Goal: Task Accomplishment & Management: Manage account settings

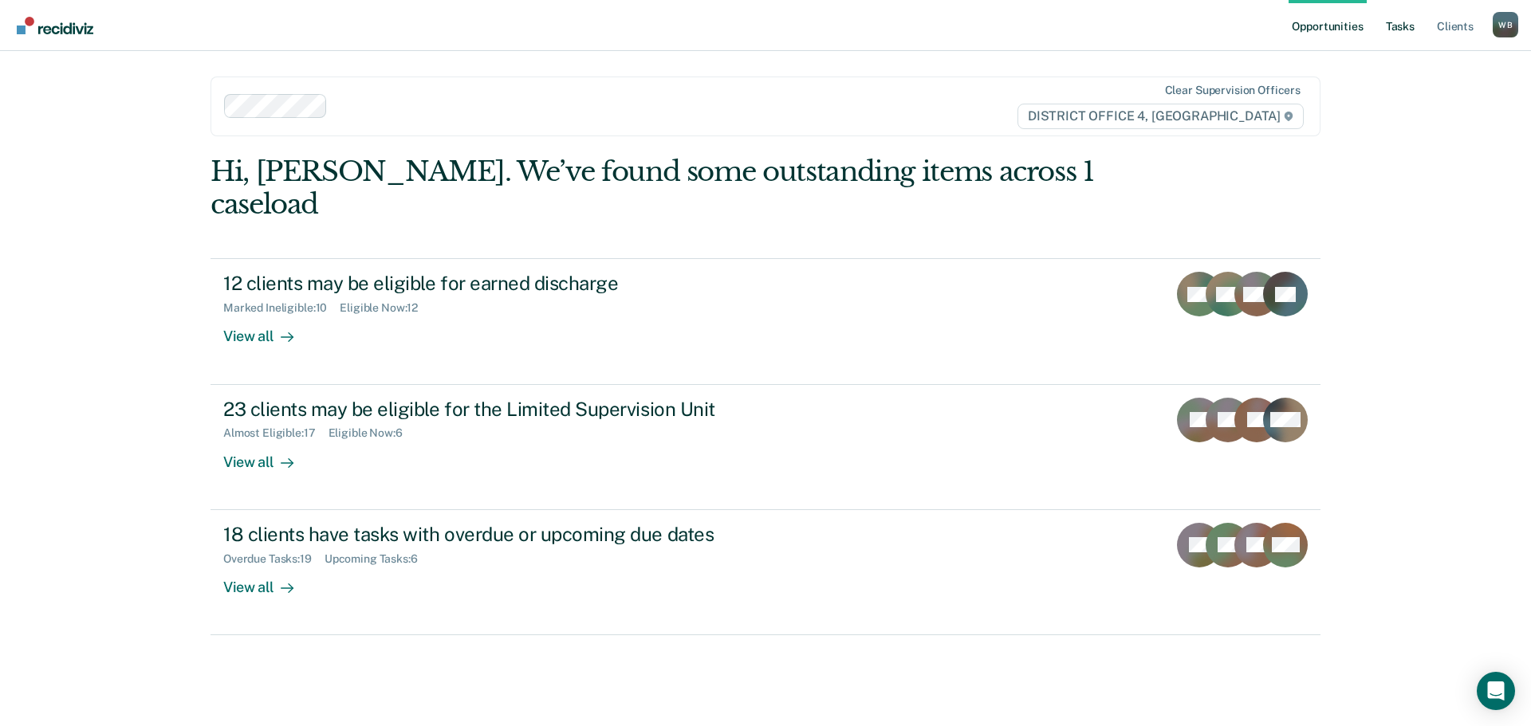
click at [1398, 34] on link "Tasks" at bounding box center [1399, 25] width 35 height 51
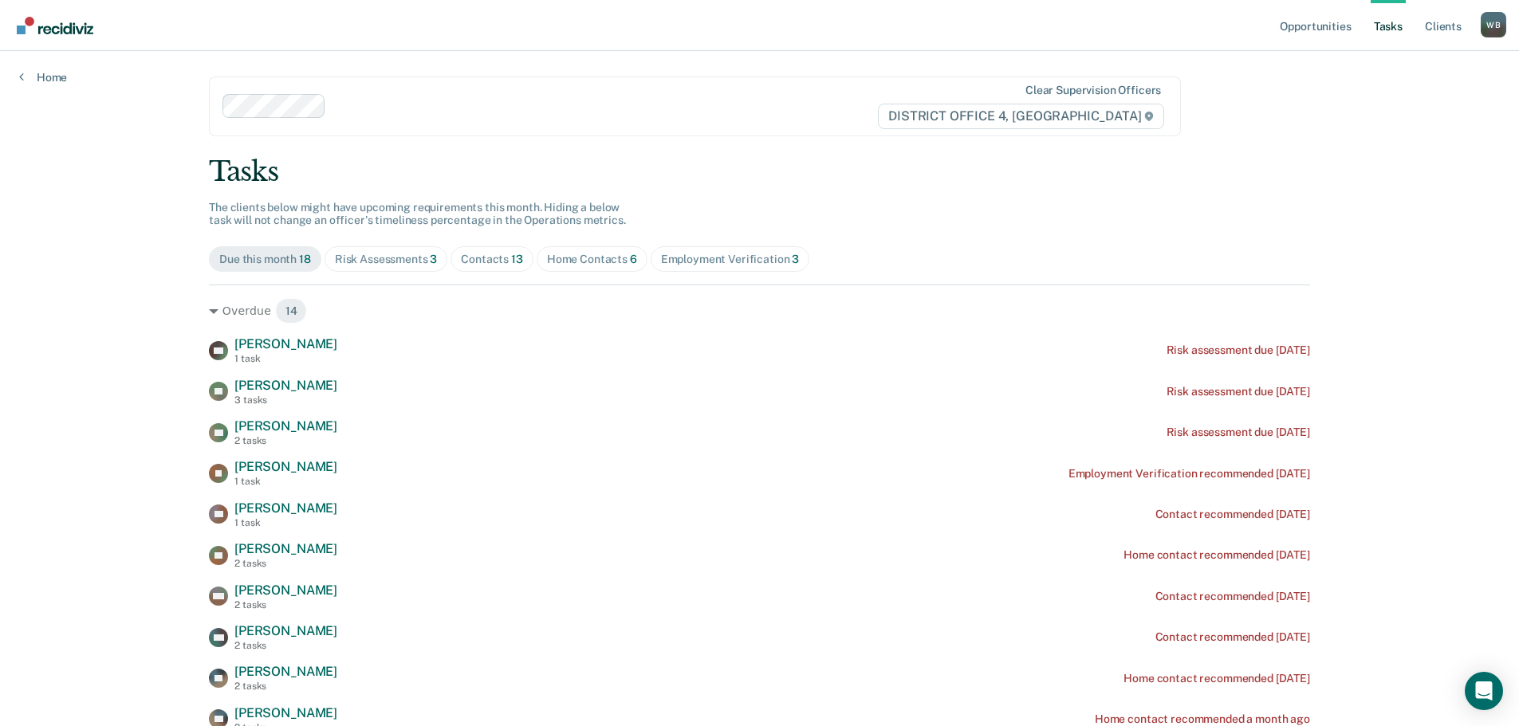
click at [475, 257] on div "Contacts 13" at bounding box center [492, 260] width 62 height 14
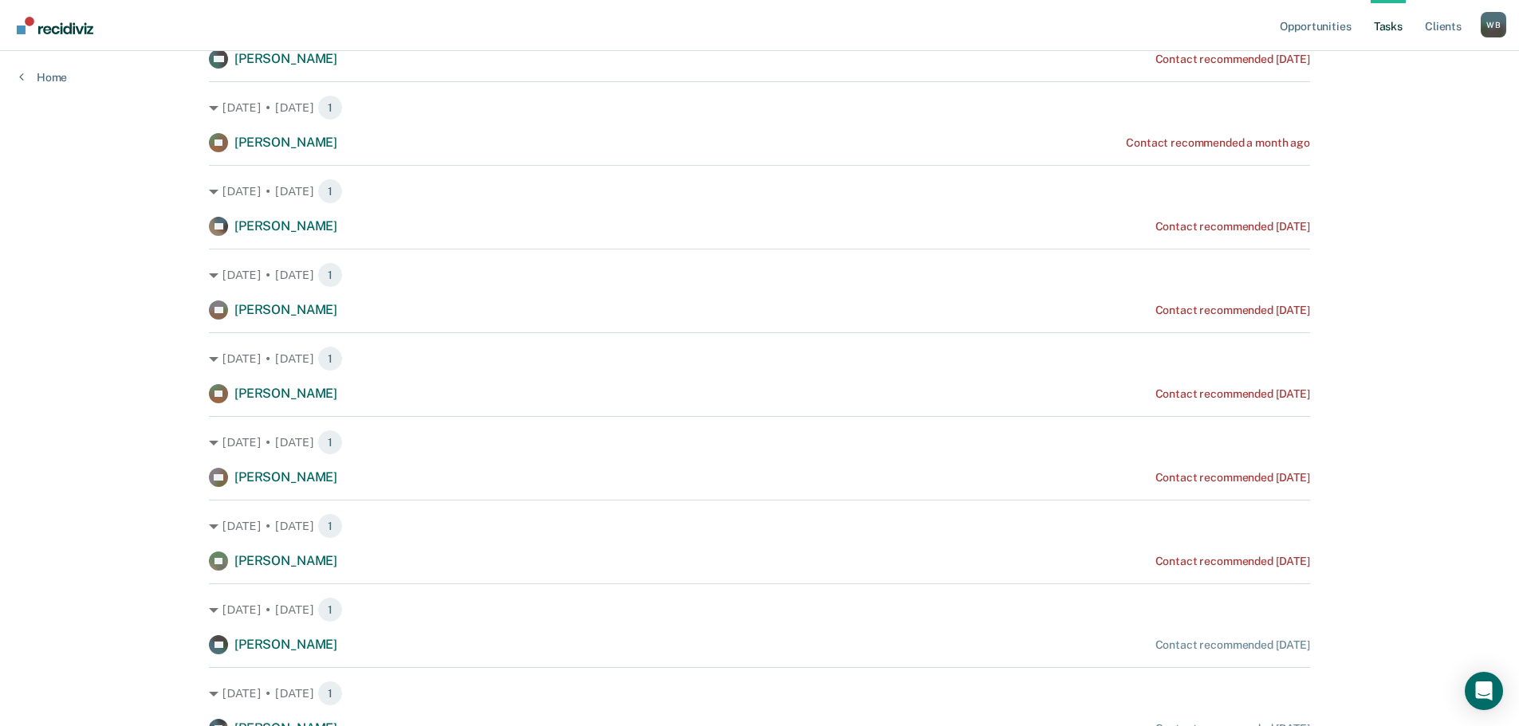
scroll to position [458, 0]
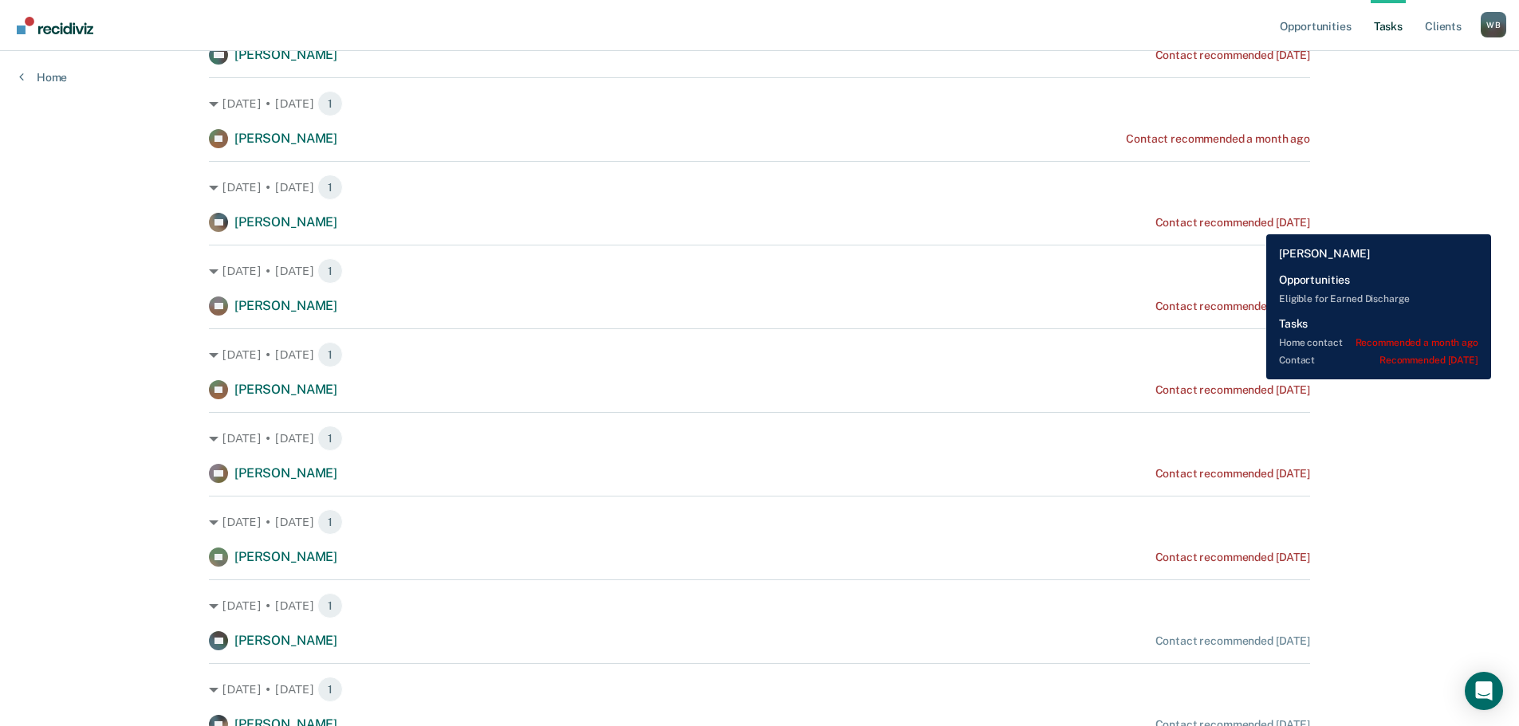
click at [1254, 222] on div "Contact recommended [DATE]" at bounding box center [1232, 223] width 155 height 14
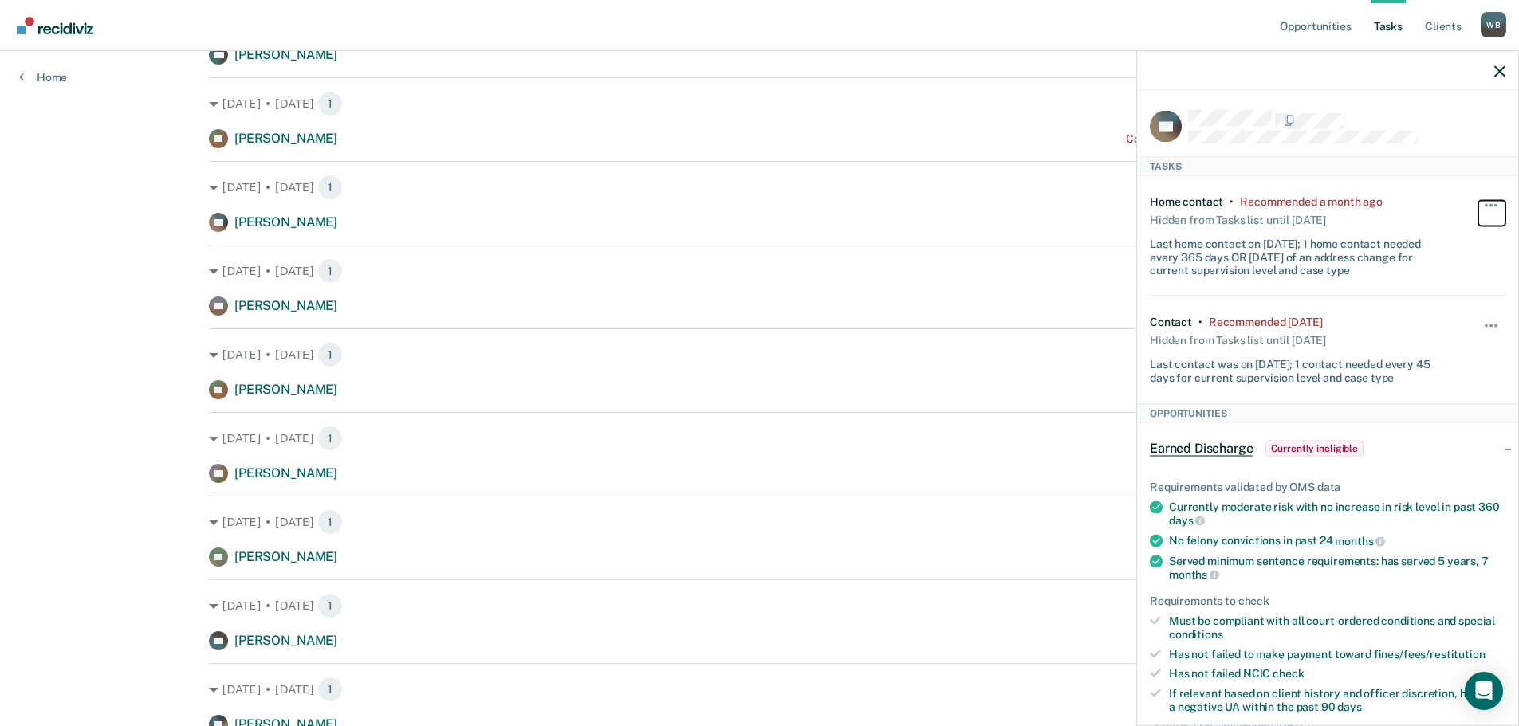
drag, startPoint x: 1480, startPoint y: 205, endPoint x: 1462, endPoint y: 289, distance: 86.3
click at [1462, 289] on div "Home contact • Recommended a month ago Hidden from Tasks list until [DATE] Last…" at bounding box center [1327, 235] width 356 height 120
click at [1478, 318] on div "Hide from tasks list for... 7 days 30 days 90 days" at bounding box center [1491, 350] width 27 height 69
click at [1478, 324] on button "button" at bounding box center [1491, 334] width 27 height 26
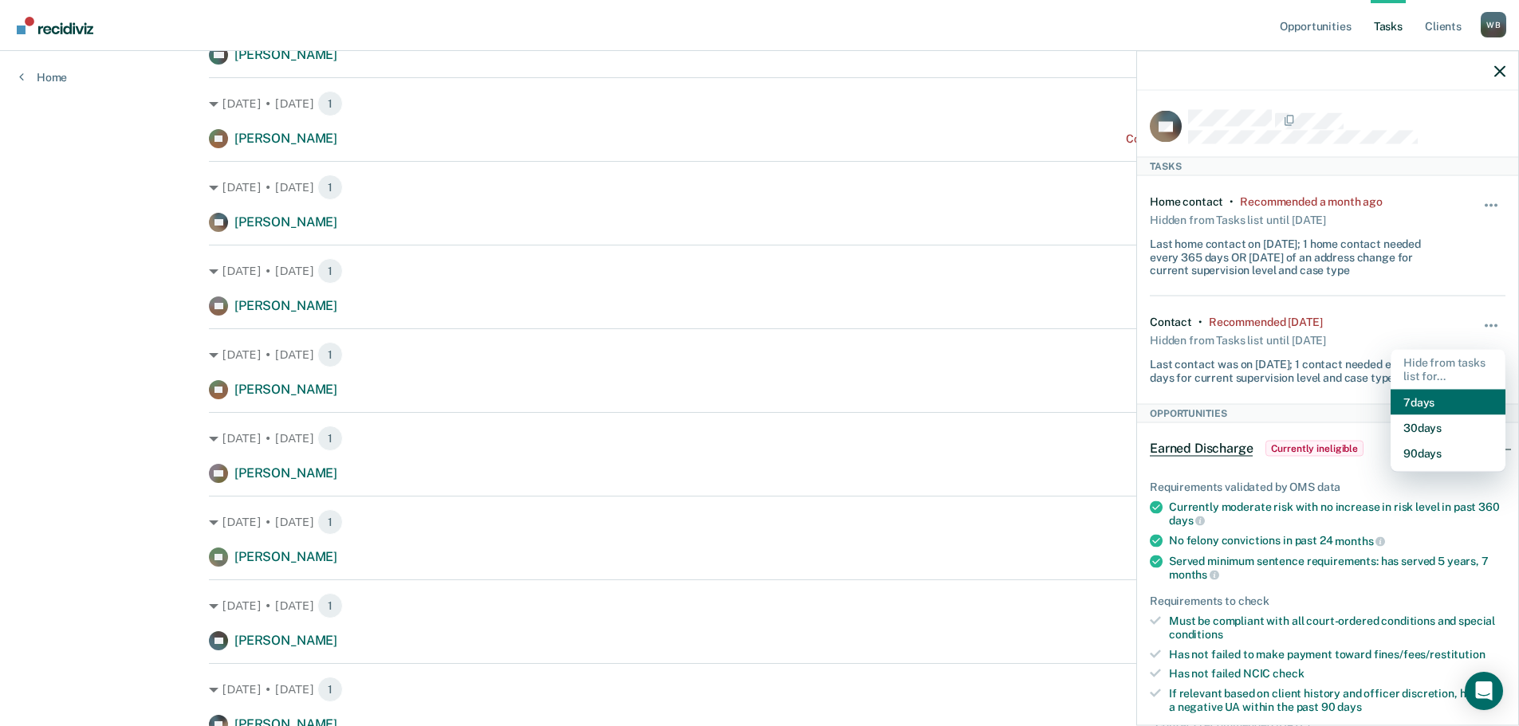
click at [1416, 405] on button "7 days" at bounding box center [1447, 402] width 115 height 26
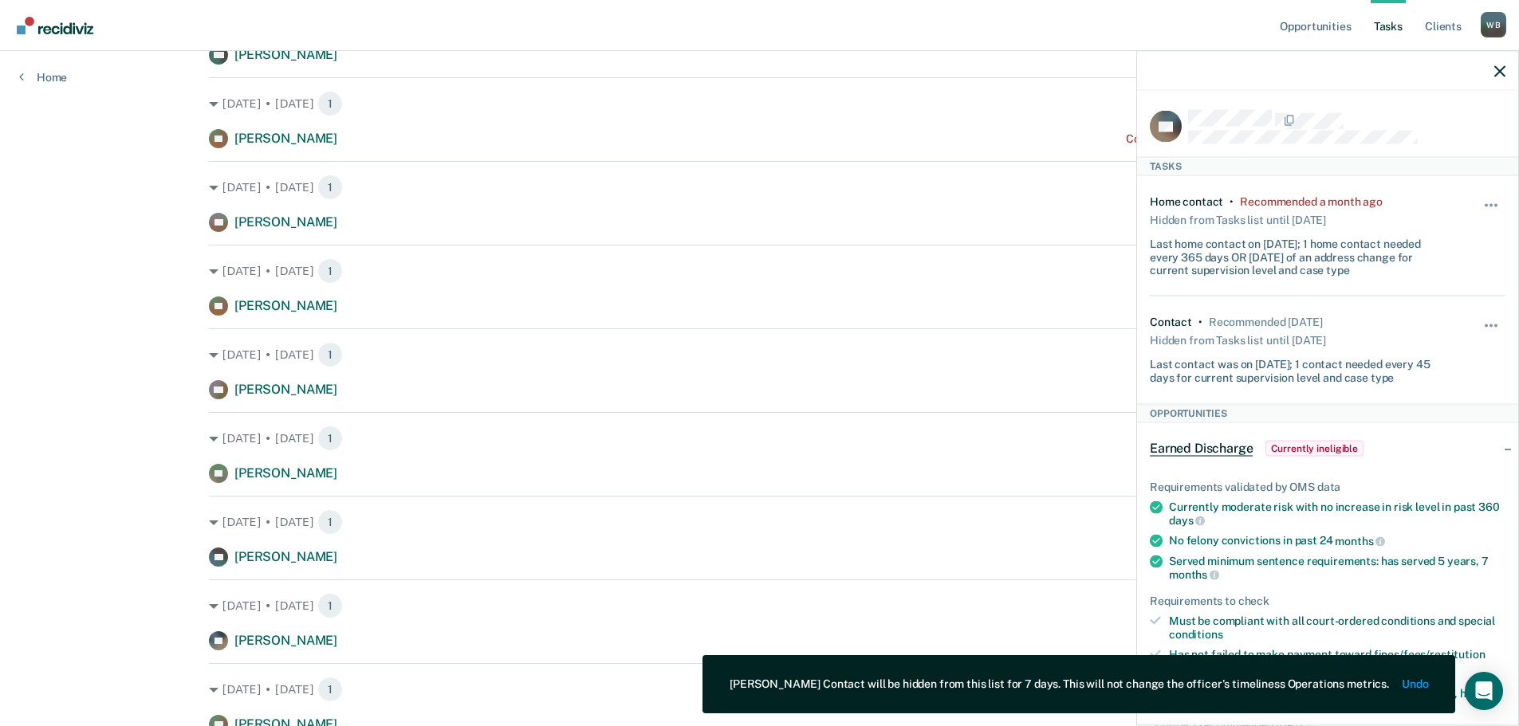
click at [1491, 67] on div at bounding box center [1327, 71] width 381 height 40
click at [1494, 73] on icon "button" at bounding box center [1499, 70] width 11 height 11
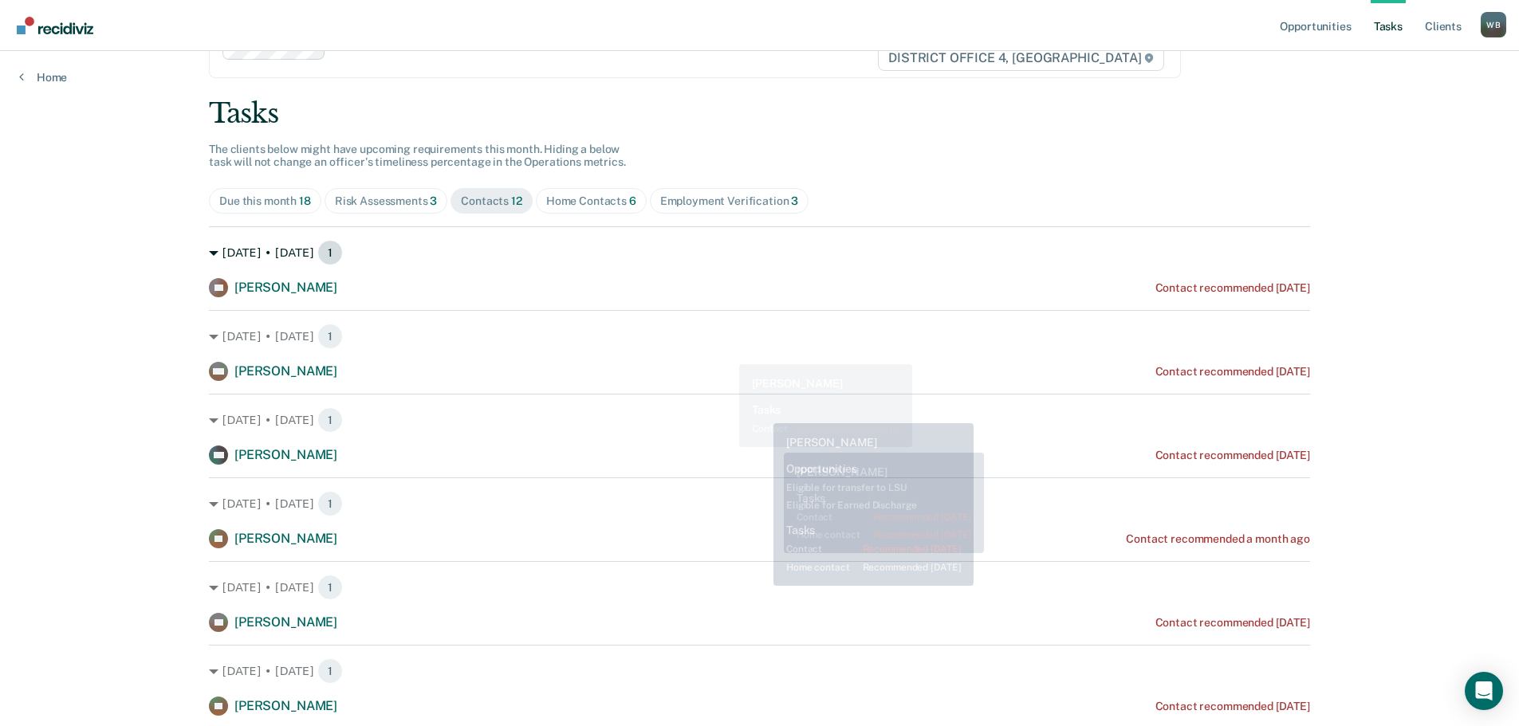
scroll to position [0, 0]
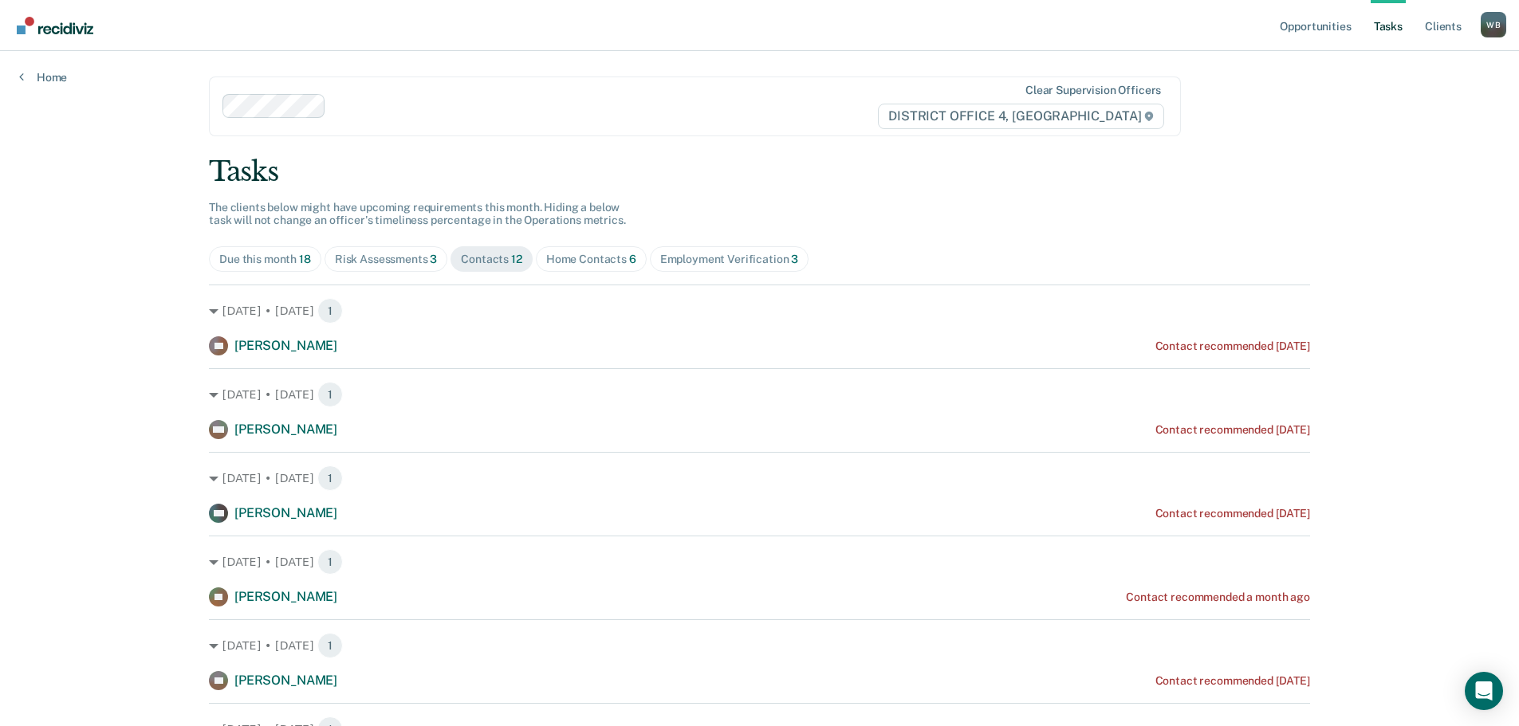
click at [591, 267] on span "Home Contacts 6" at bounding box center [591, 259] width 111 height 26
click at [468, 260] on div "Contacts 12" at bounding box center [491, 260] width 61 height 14
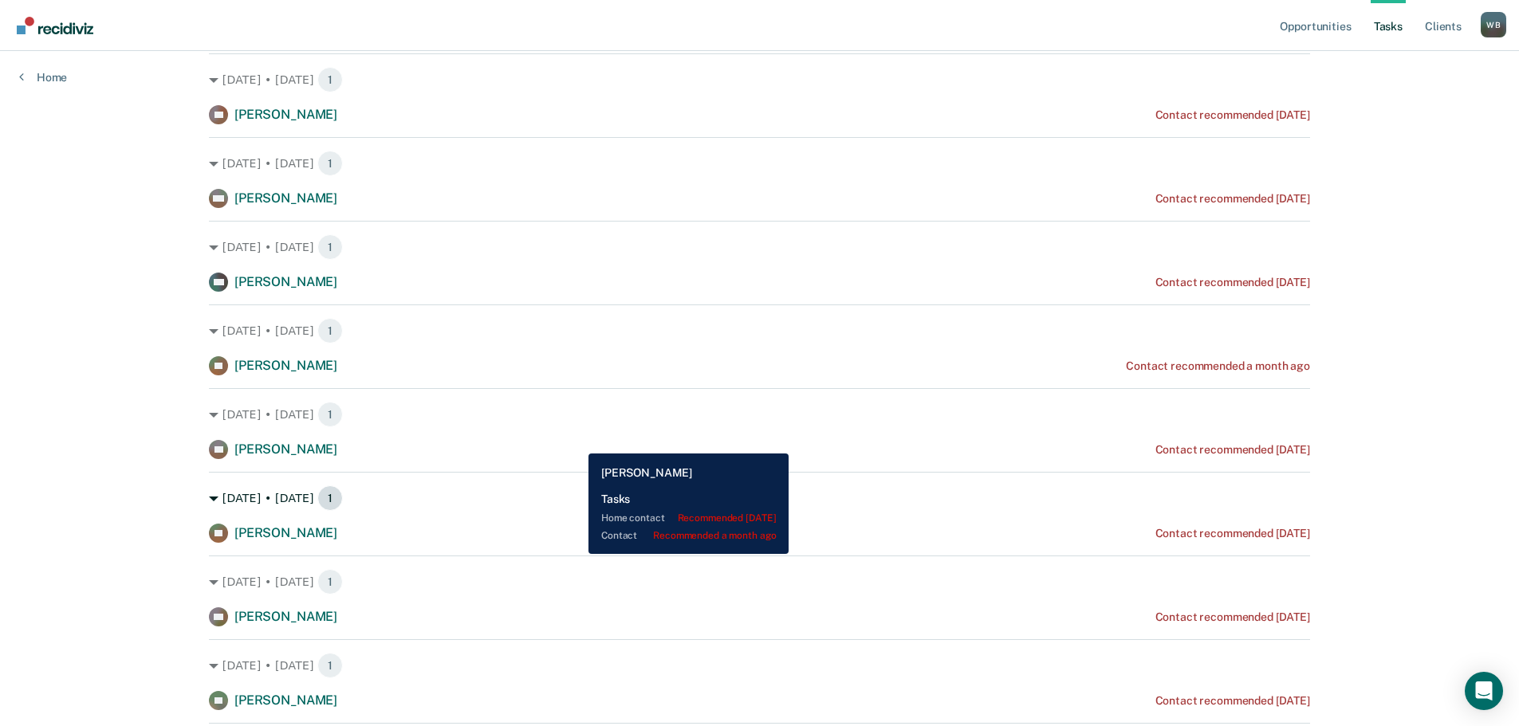
scroll to position [239, 0]
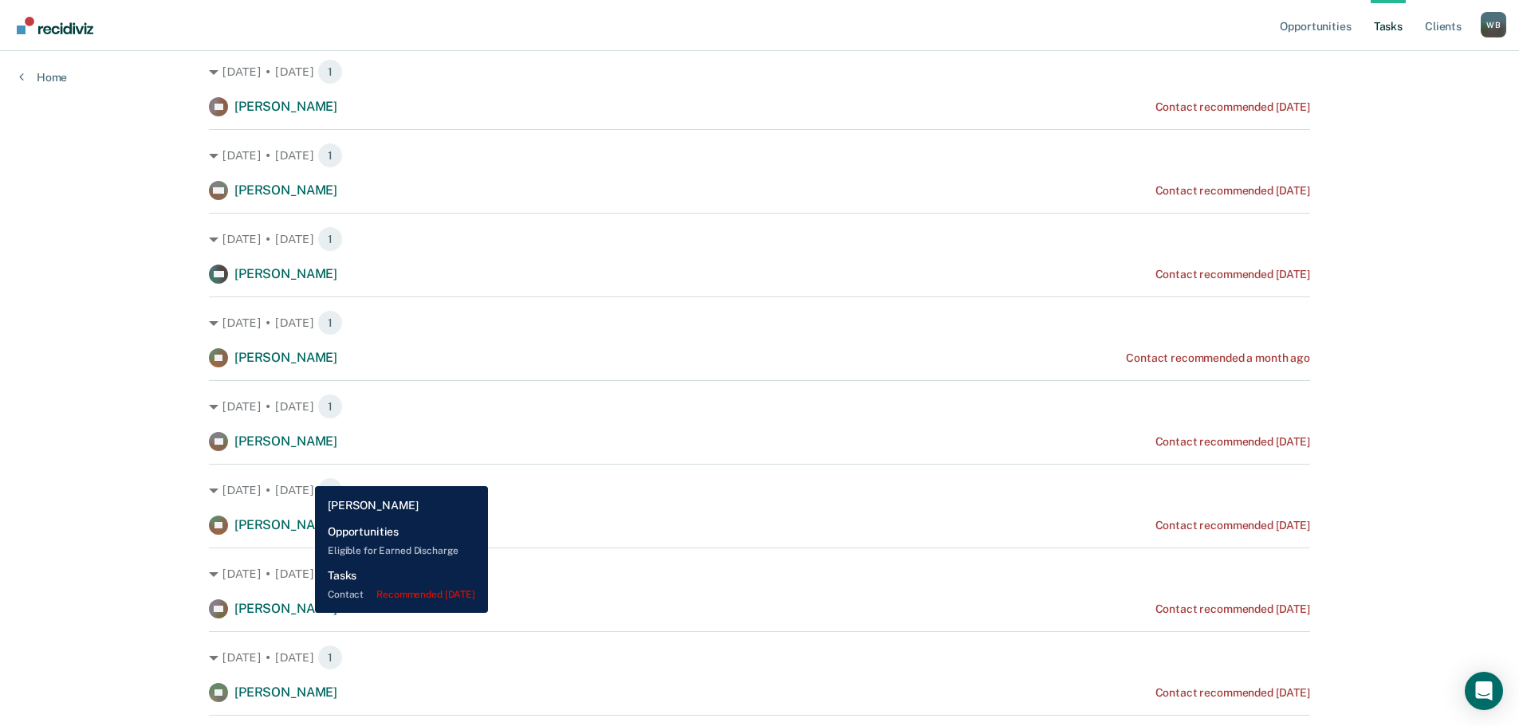
click at [303, 613] on span "[PERSON_NAME]" at bounding box center [285, 608] width 103 height 15
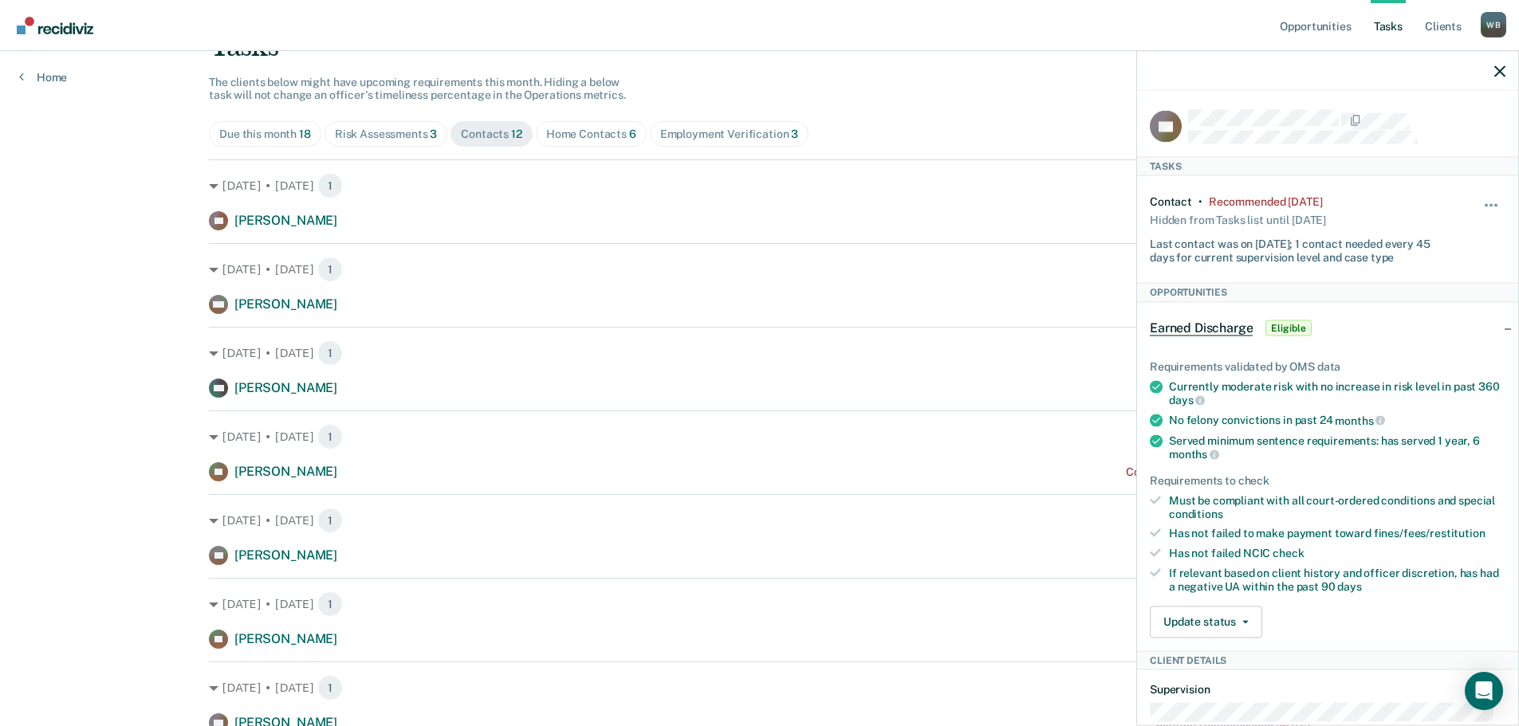
scroll to position [80, 0]
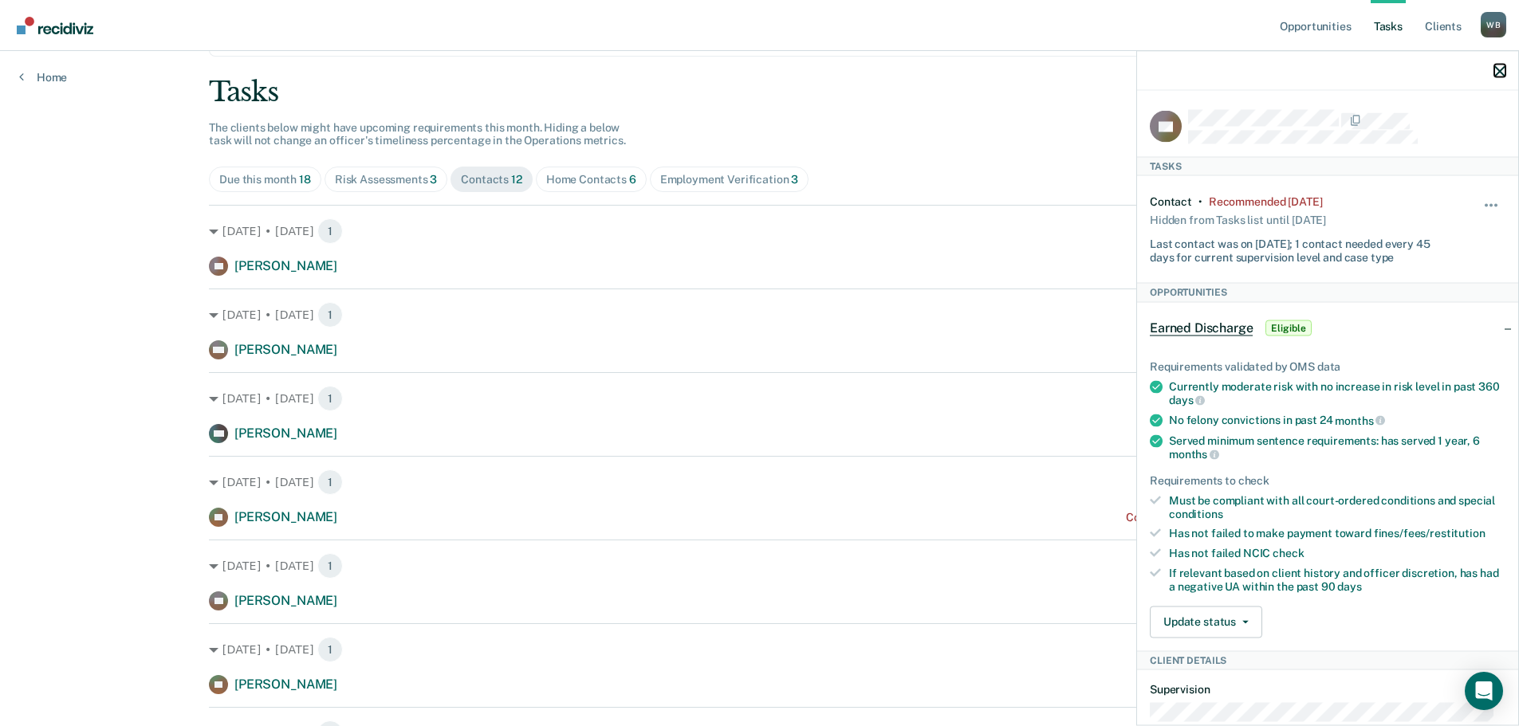
click at [1502, 73] on icon "button" at bounding box center [1499, 70] width 11 height 11
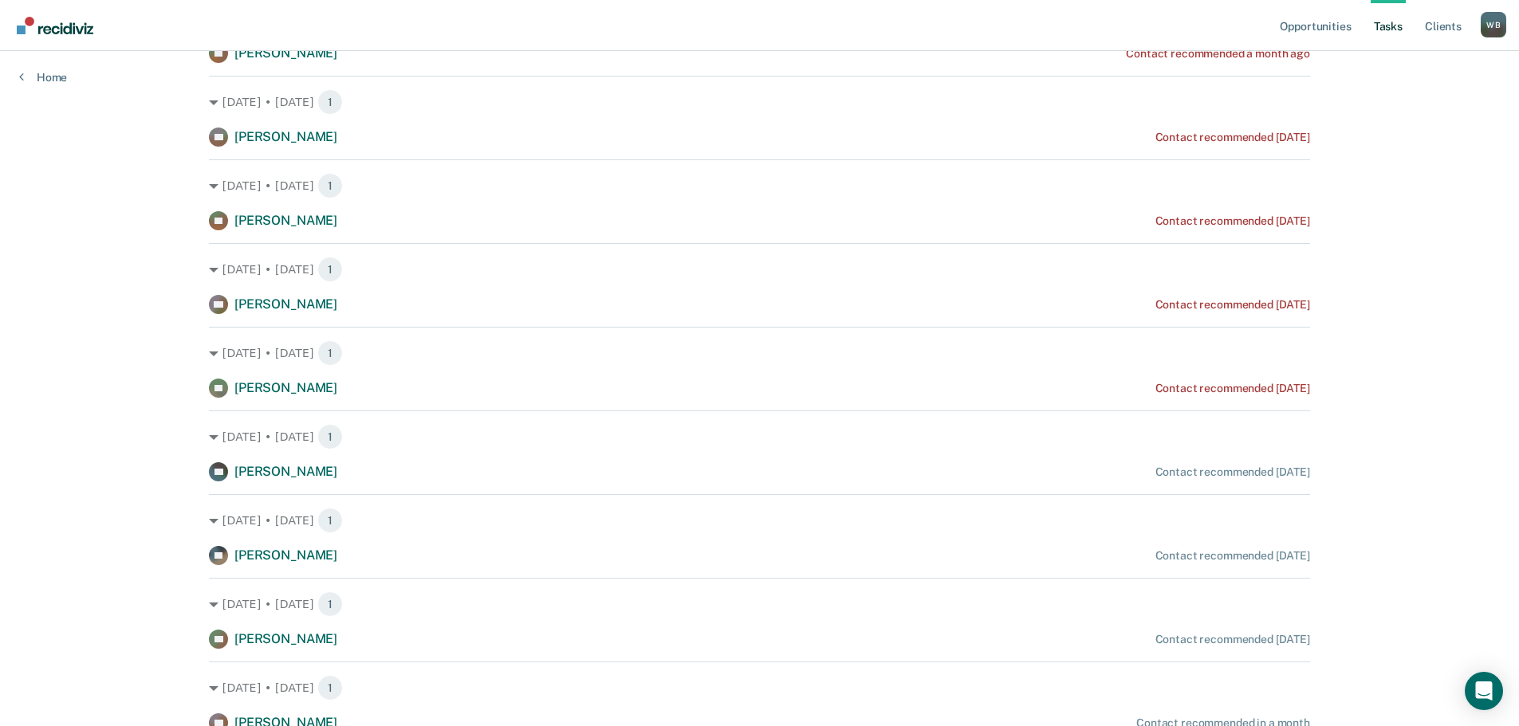
scroll to position [558, 0]
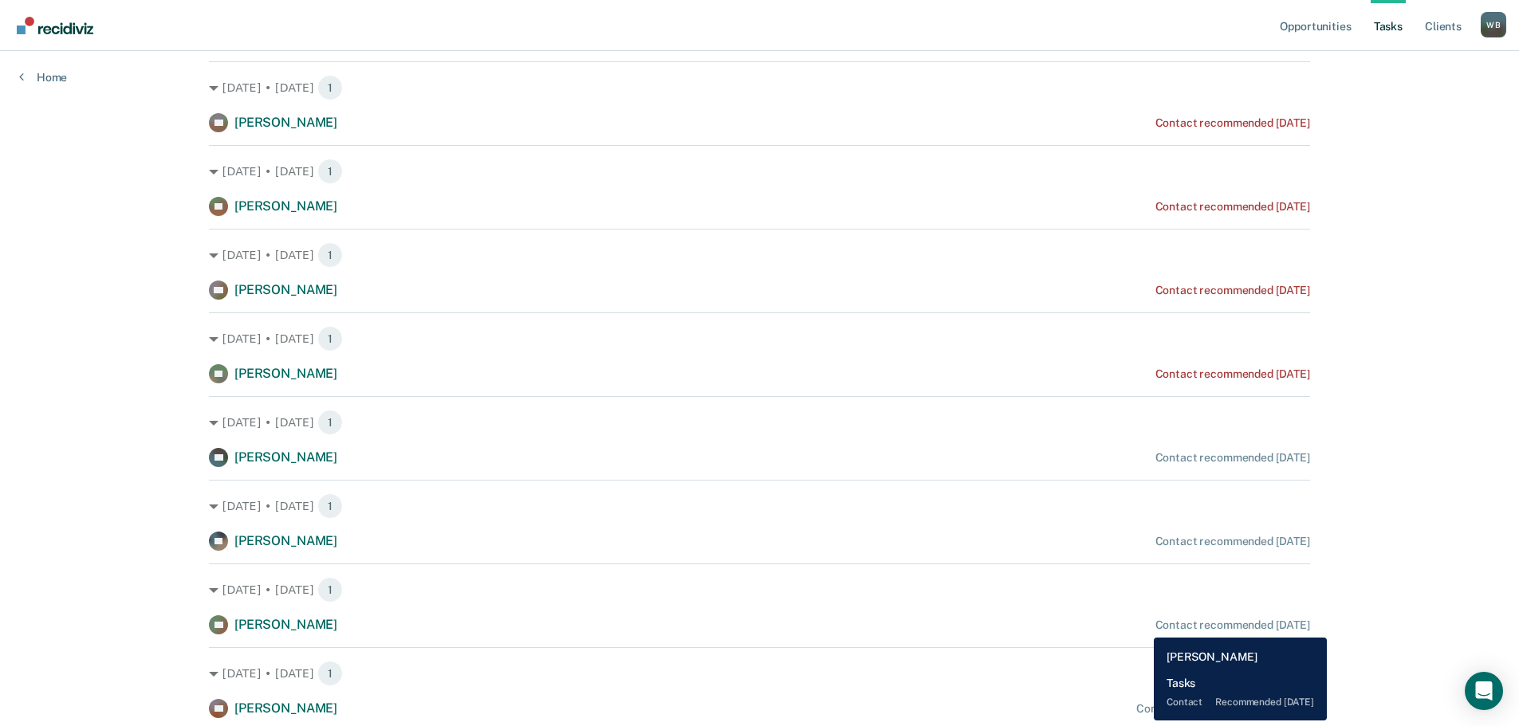
click at [1142, 626] on div "NT [PERSON_NAME] Contact recommended [DATE]" at bounding box center [759, 624] width 1101 height 19
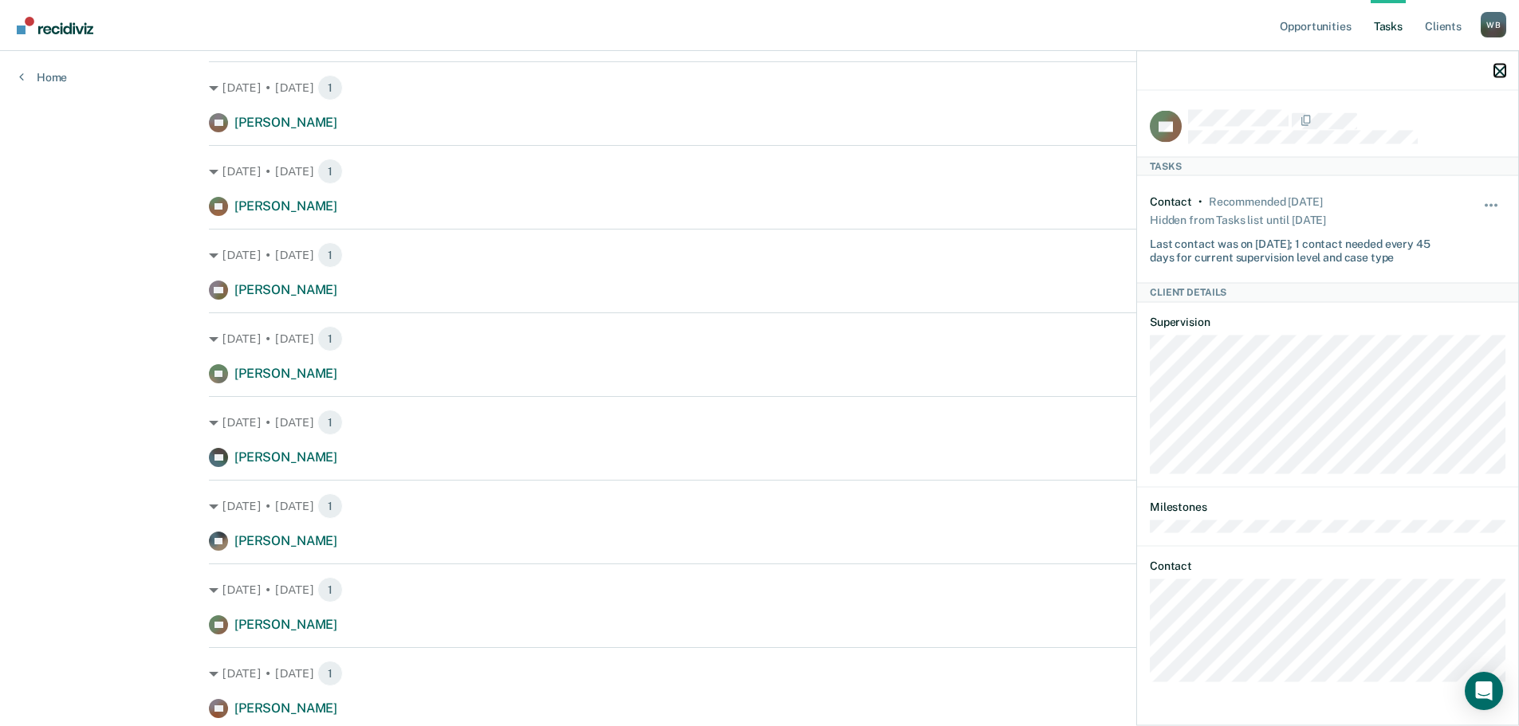
click at [1502, 70] on icon "button" at bounding box center [1499, 70] width 11 height 11
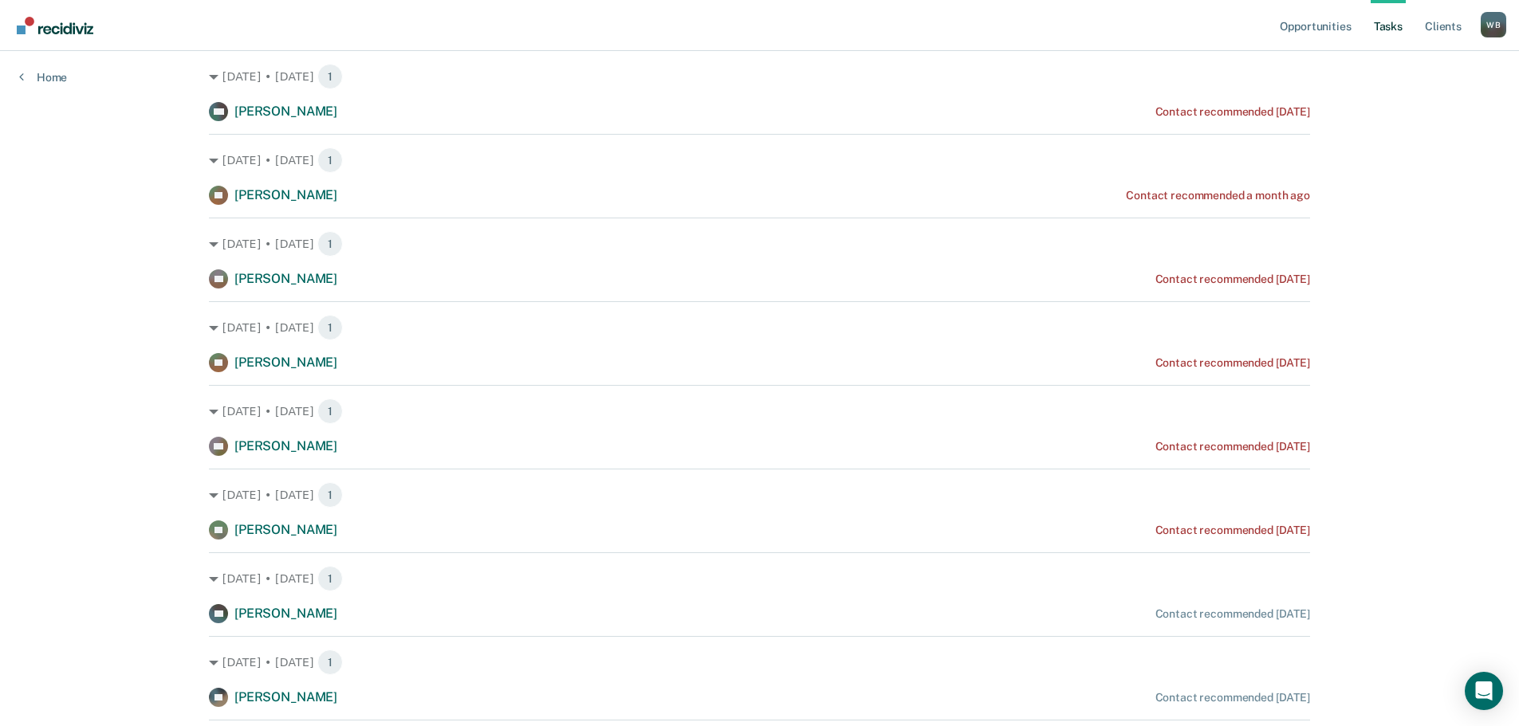
scroll to position [614, 0]
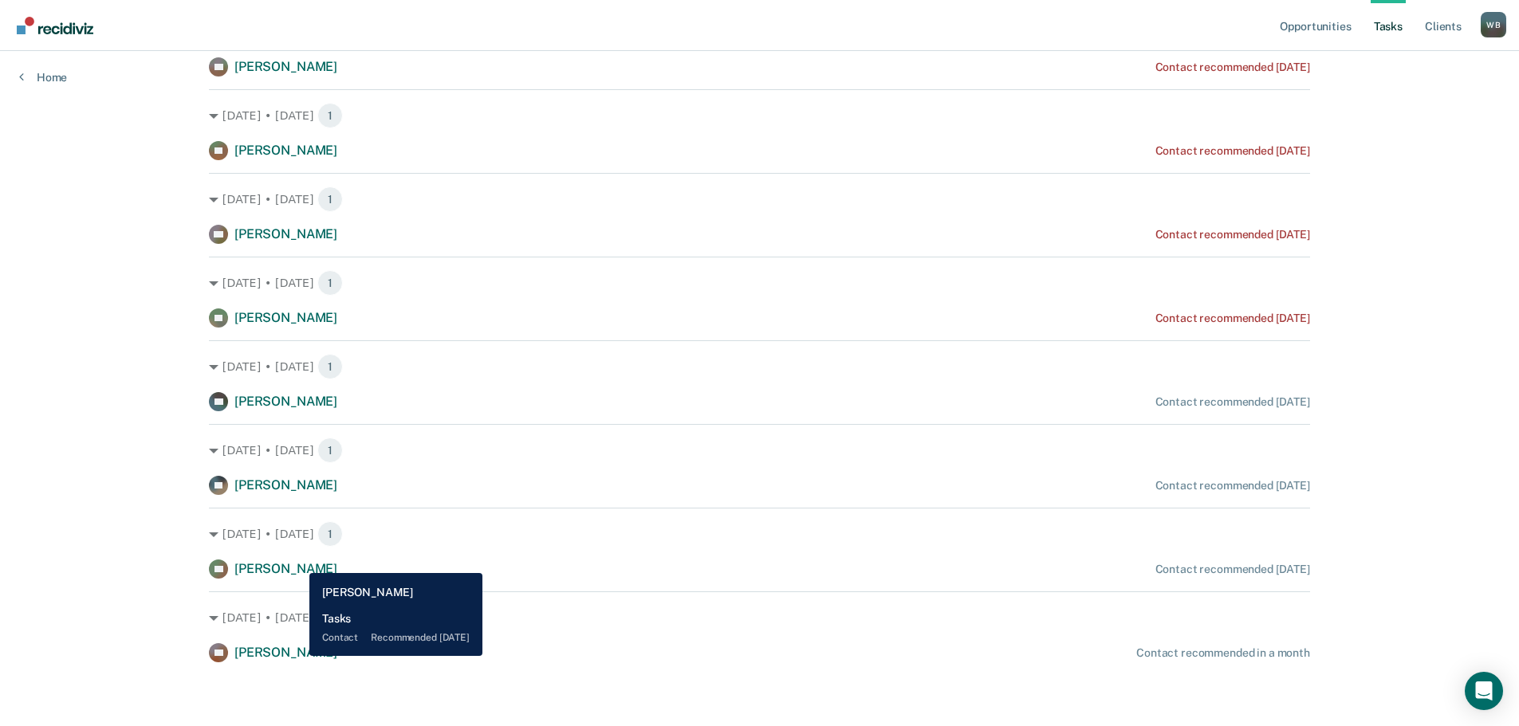
click at [297, 561] on span "[PERSON_NAME]" at bounding box center [285, 568] width 103 height 15
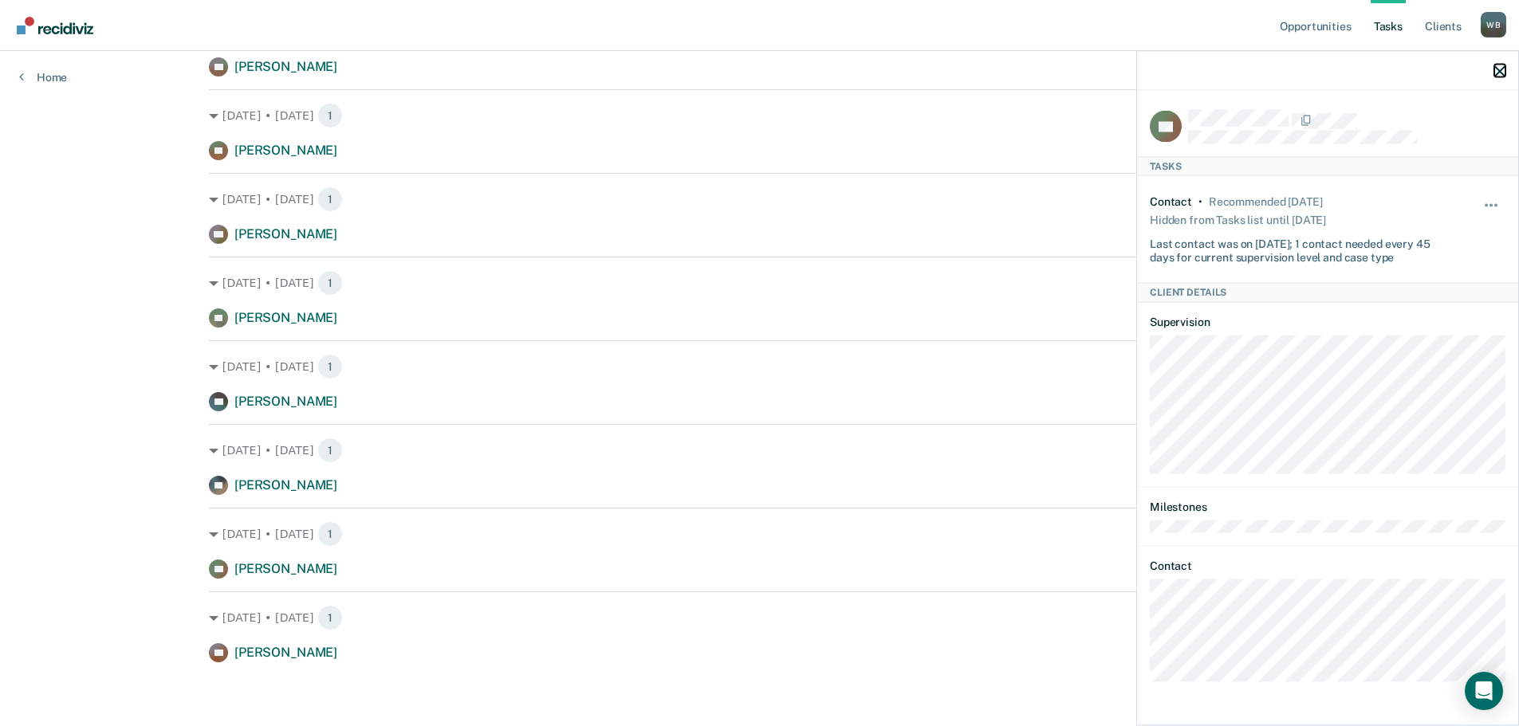
click at [1502, 71] on icon "button" at bounding box center [1499, 70] width 11 height 11
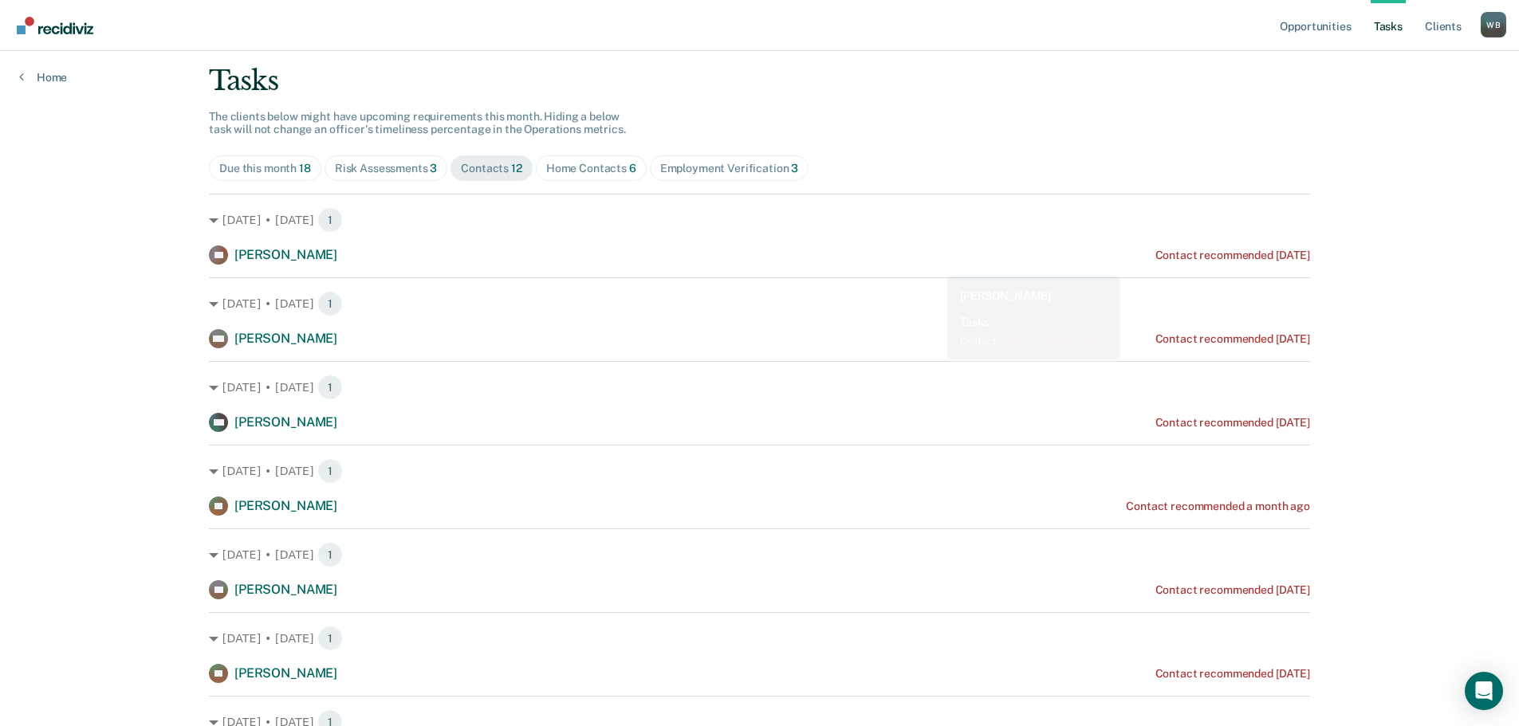
scroll to position [0, 0]
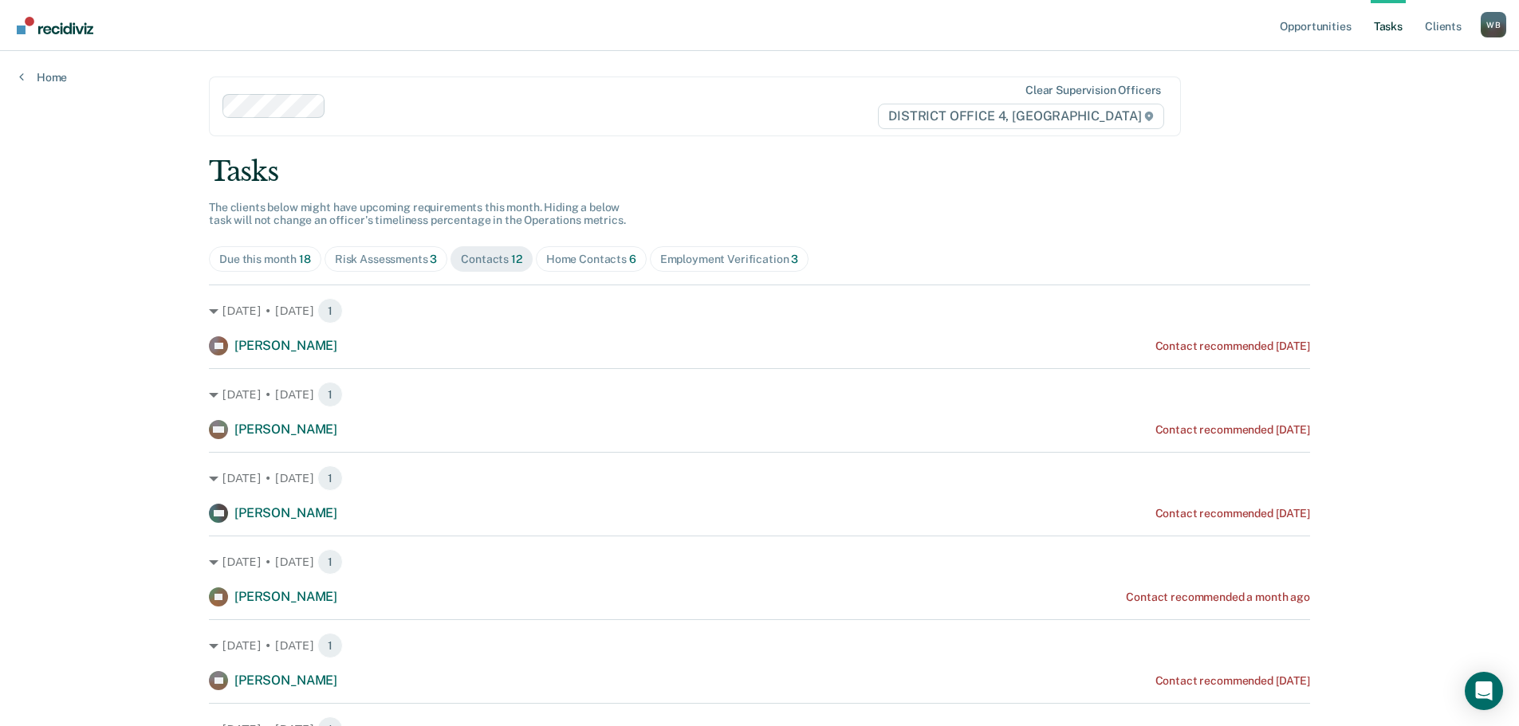
click at [599, 273] on div "Tasks The clients below might have upcoming requirements this month. Hiding a b…" at bounding box center [759, 715] width 1101 height 1121
drag, startPoint x: 599, startPoint y: 273, endPoint x: 601, endPoint y: 257, distance: 16.9
click at [599, 268] on div "Tasks The clients below might have upcoming requirements this month. Hiding a b…" at bounding box center [759, 715] width 1101 height 1121
click at [601, 257] on div "Home Contacts 6" at bounding box center [591, 260] width 90 height 14
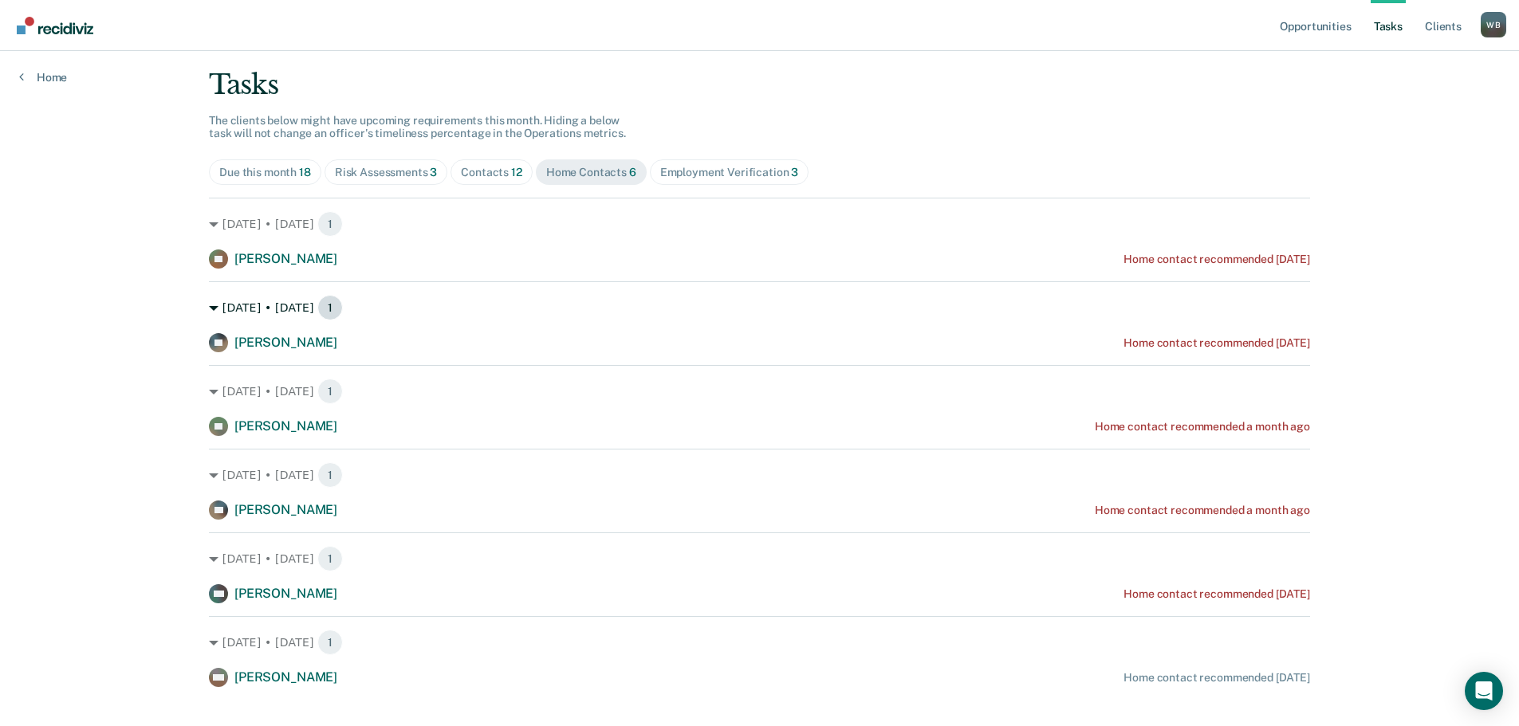
scroll to position [112, 0]
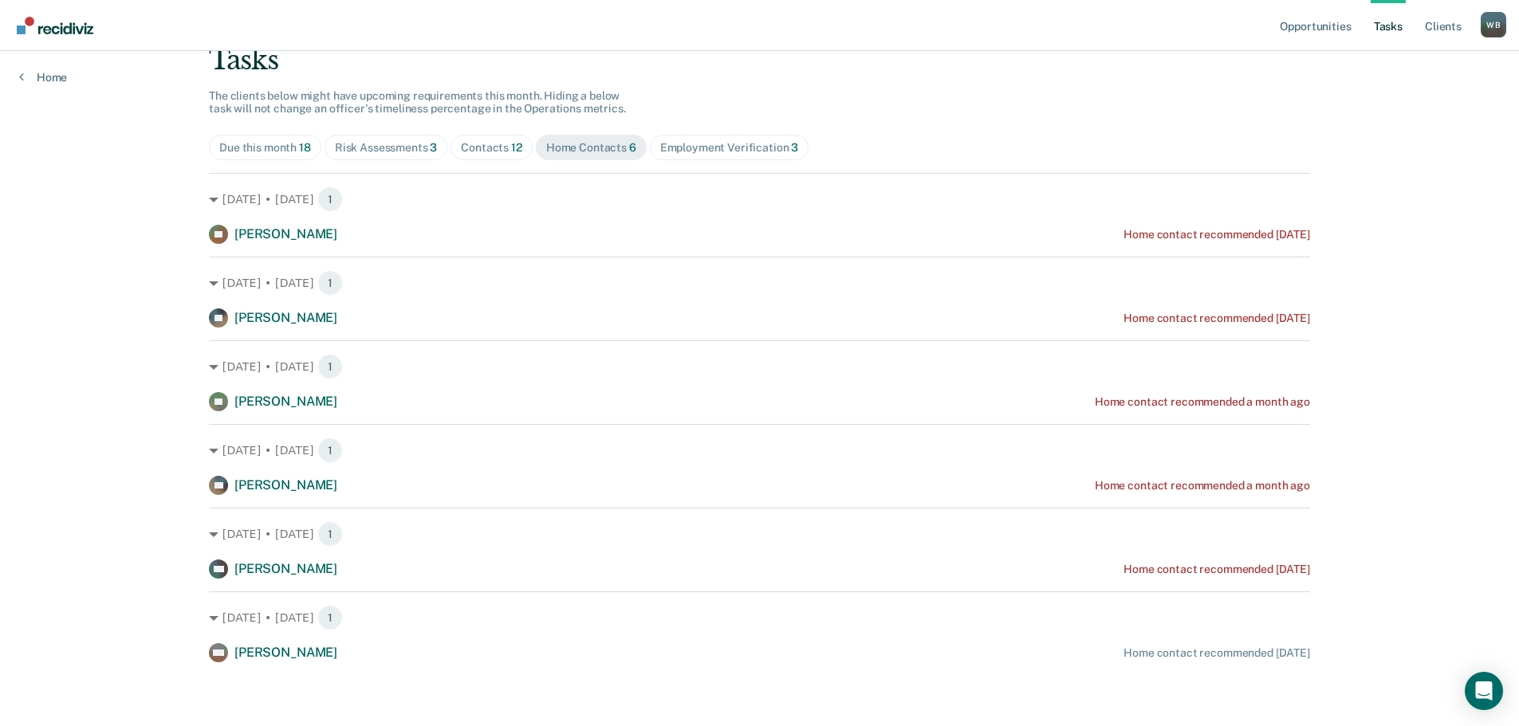
click at [387, 152] on div "Risk Assessments 3" at bounding box center [386, 148] width 103 height 14
